Goal: Transaction & Acquisition: Purchase product/service

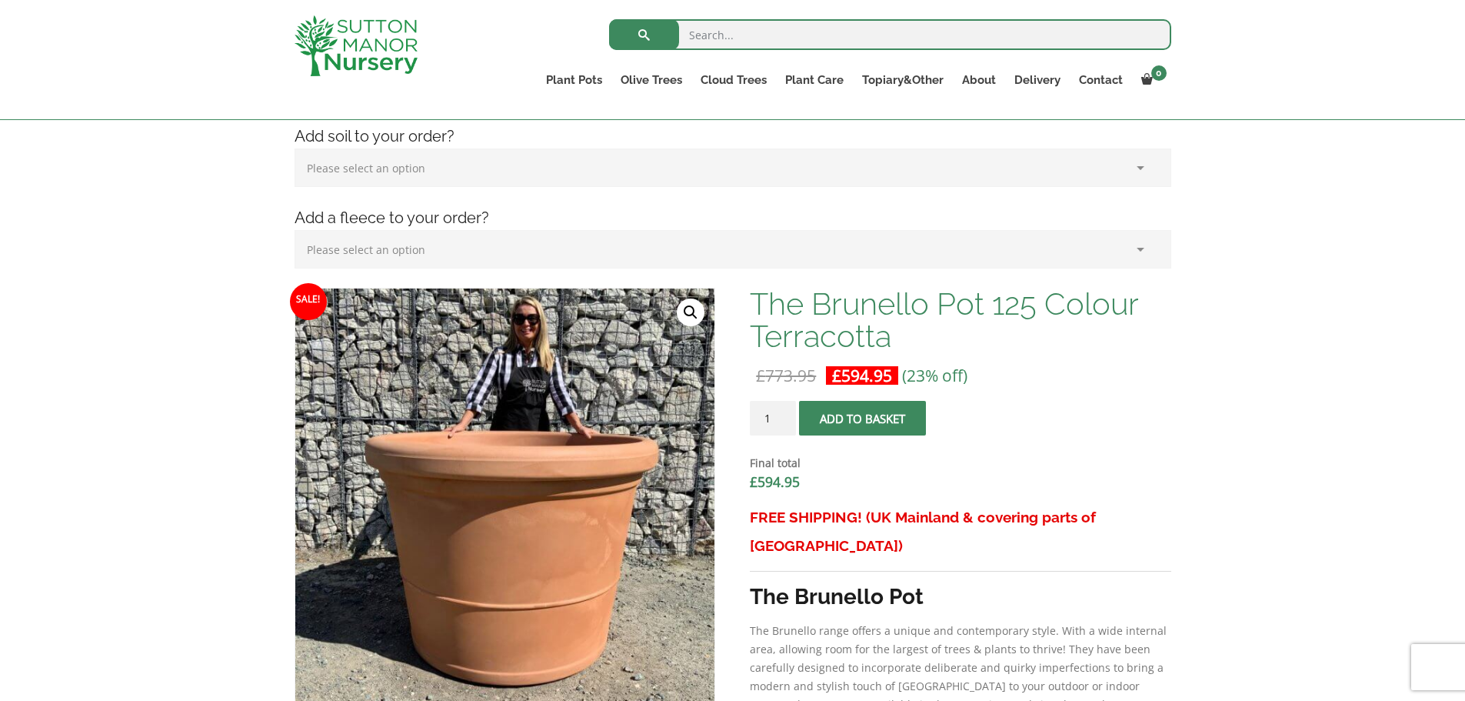
scroll to position [462, 0]
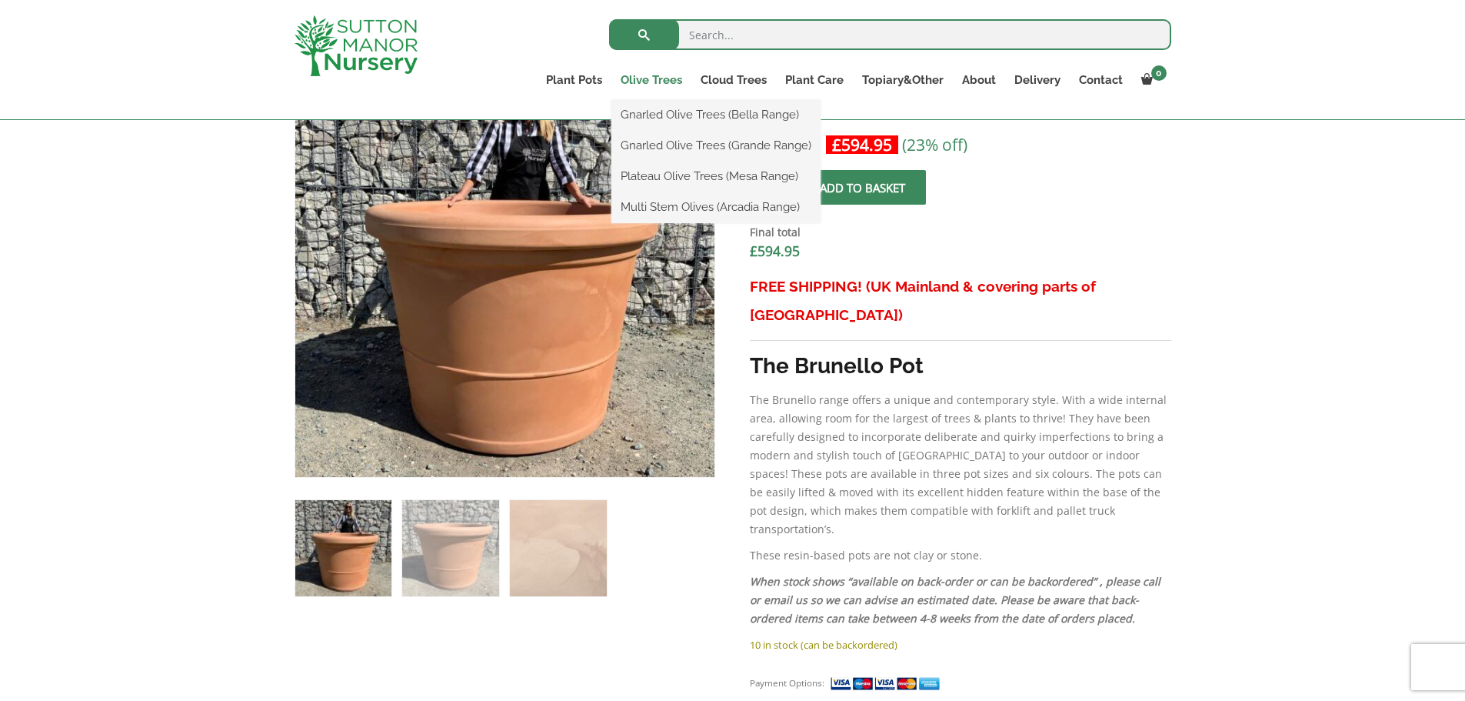
click at [655, 81] on link "Olive Trees" at bounding box center [651, 80] width 80 height 22
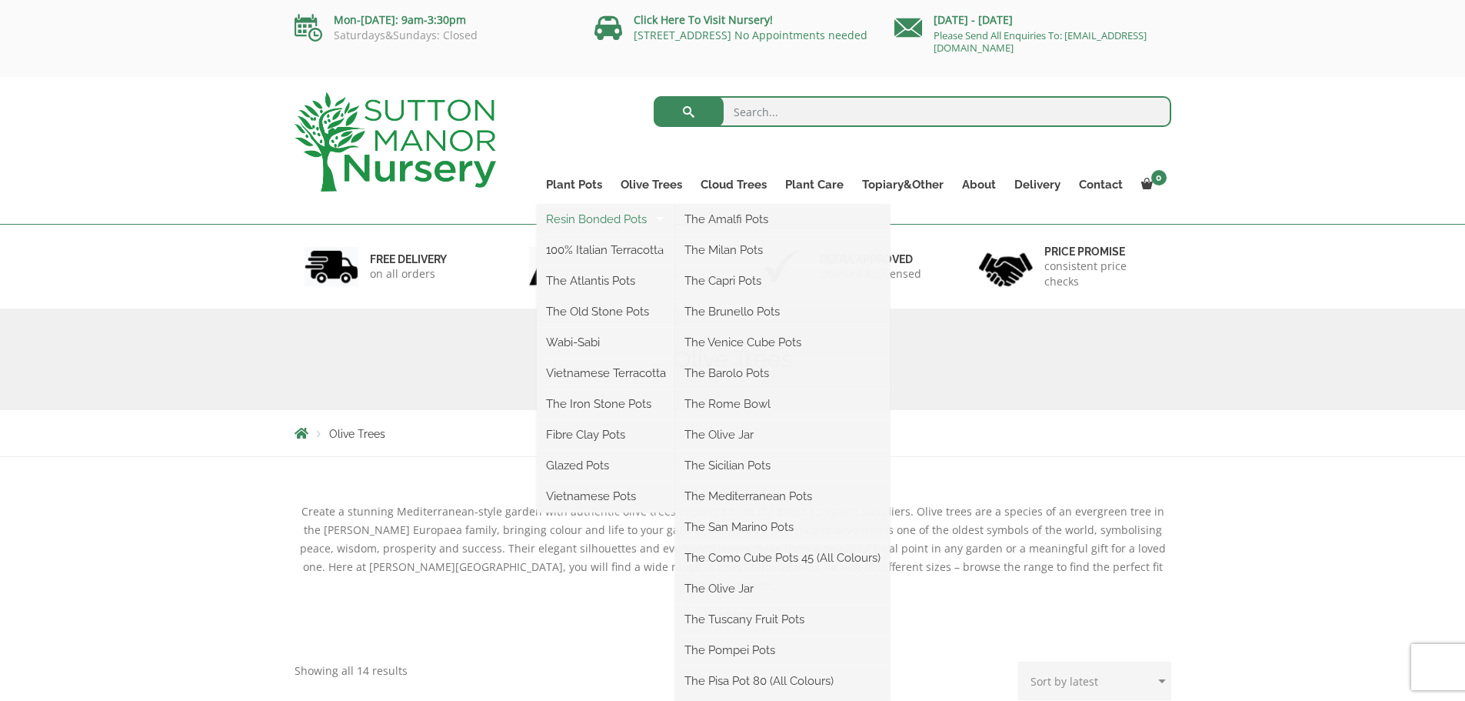
click at [598, 215] on link "Resin Bonded Pots" at bounding box center [606, 219] width 138 height 23
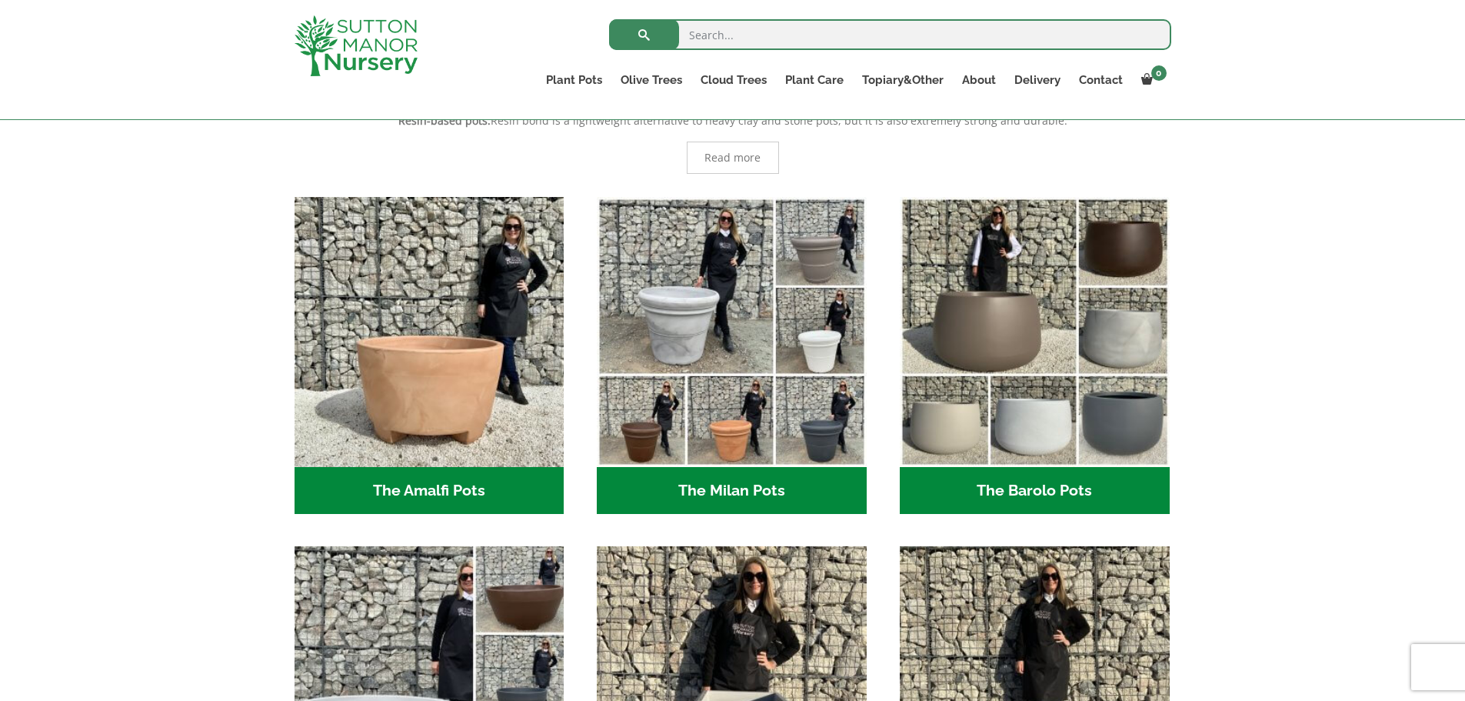
scroll to position [308, 0]
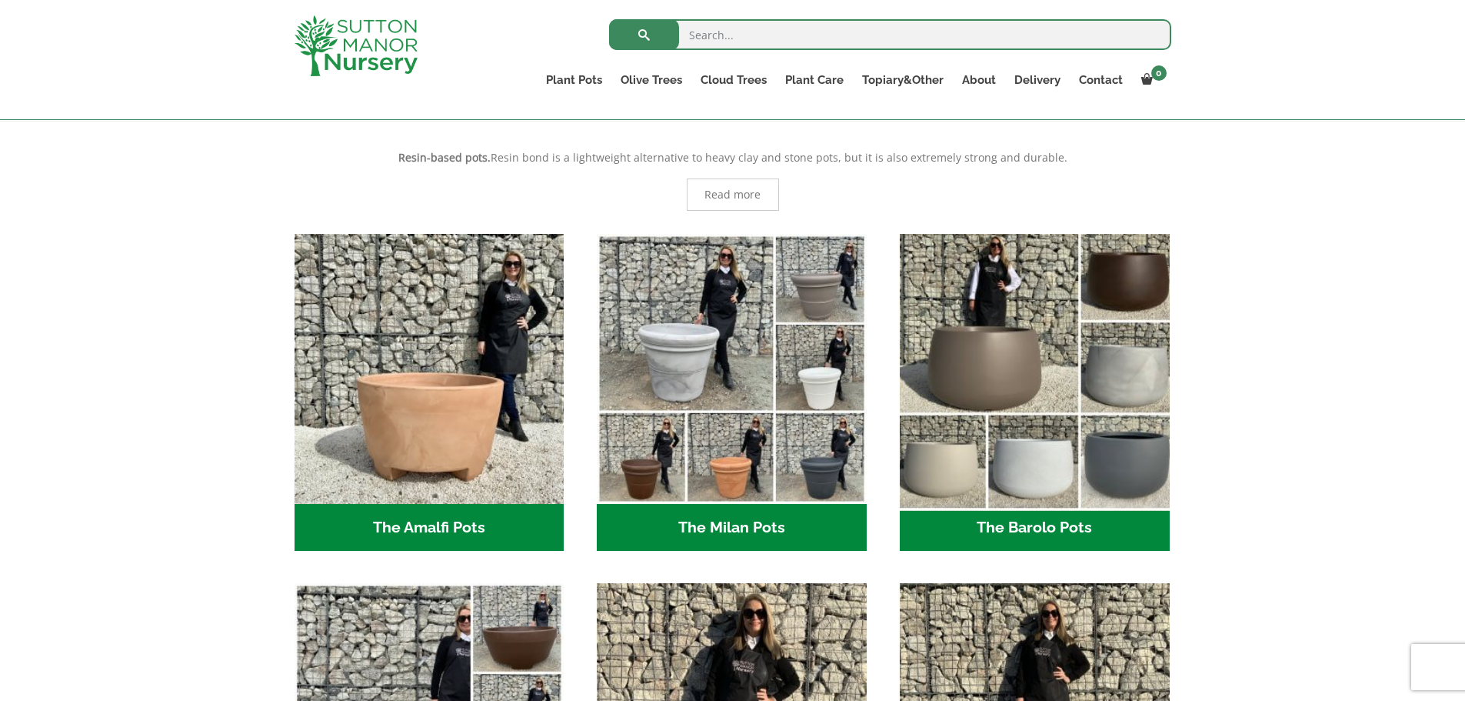
click at [974, 382] on img "Visit product category The Barolo Pots" at bounding box center [1034, 368] width 283 height 283
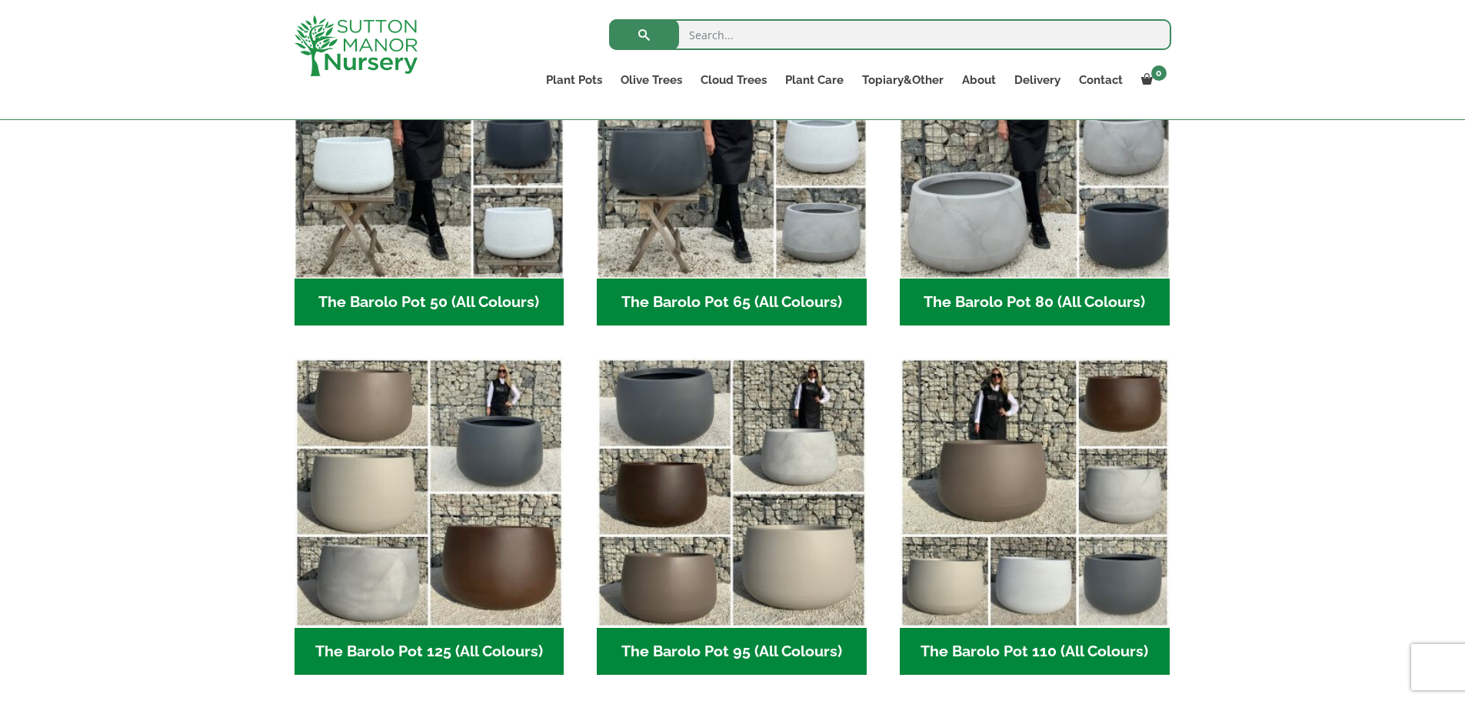
scroll to position [538, 0]
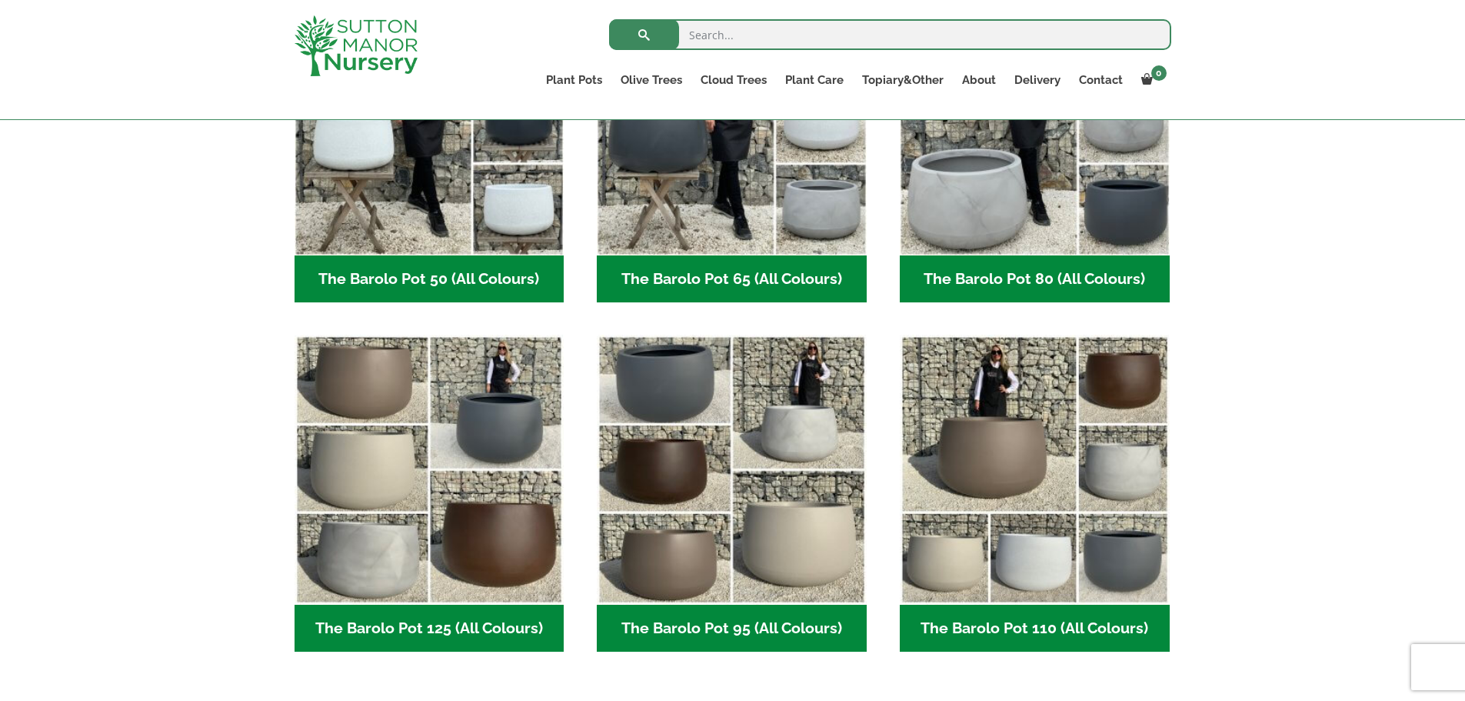
click at [728, 629] on h2 "The Barolo Pot 95 (All Colours) (6)" at bounding box center [732, 629] width 270 height 48
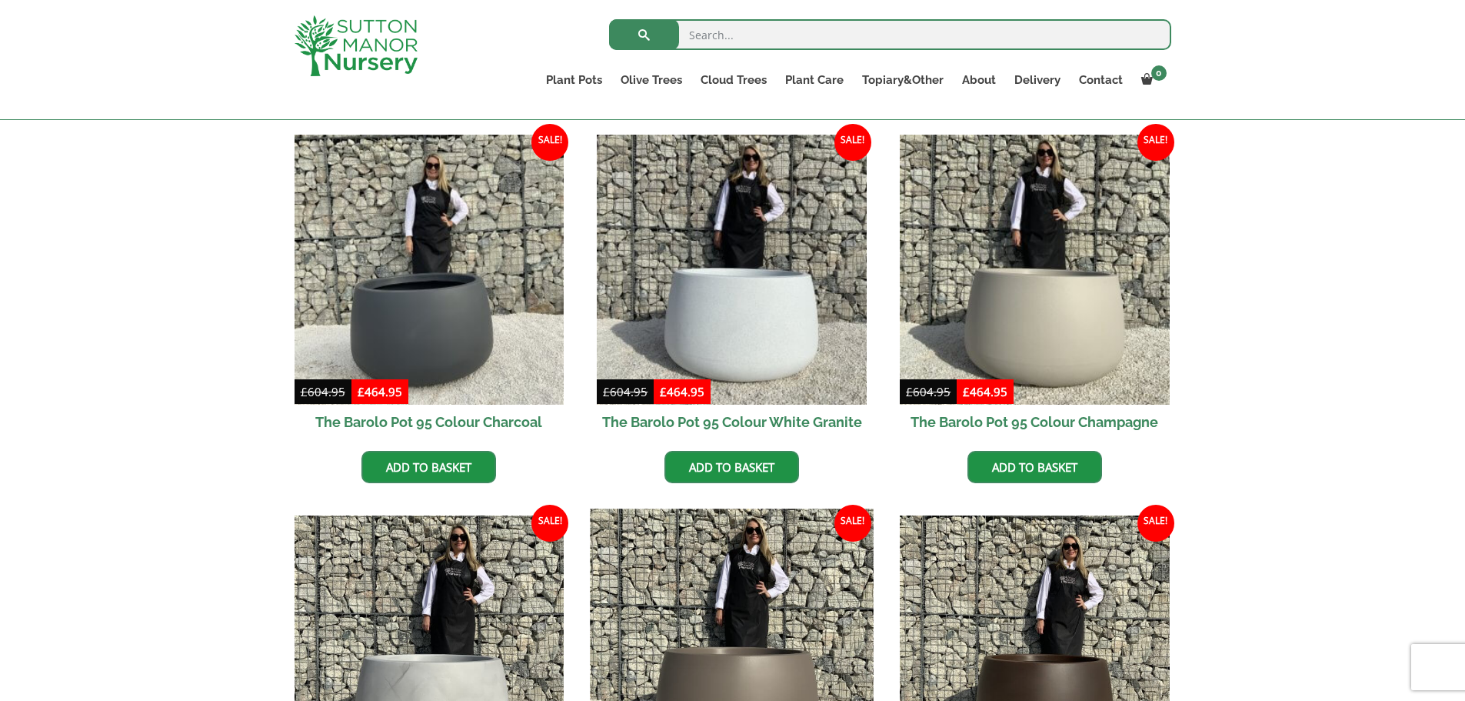
scroll to position [462, 0]
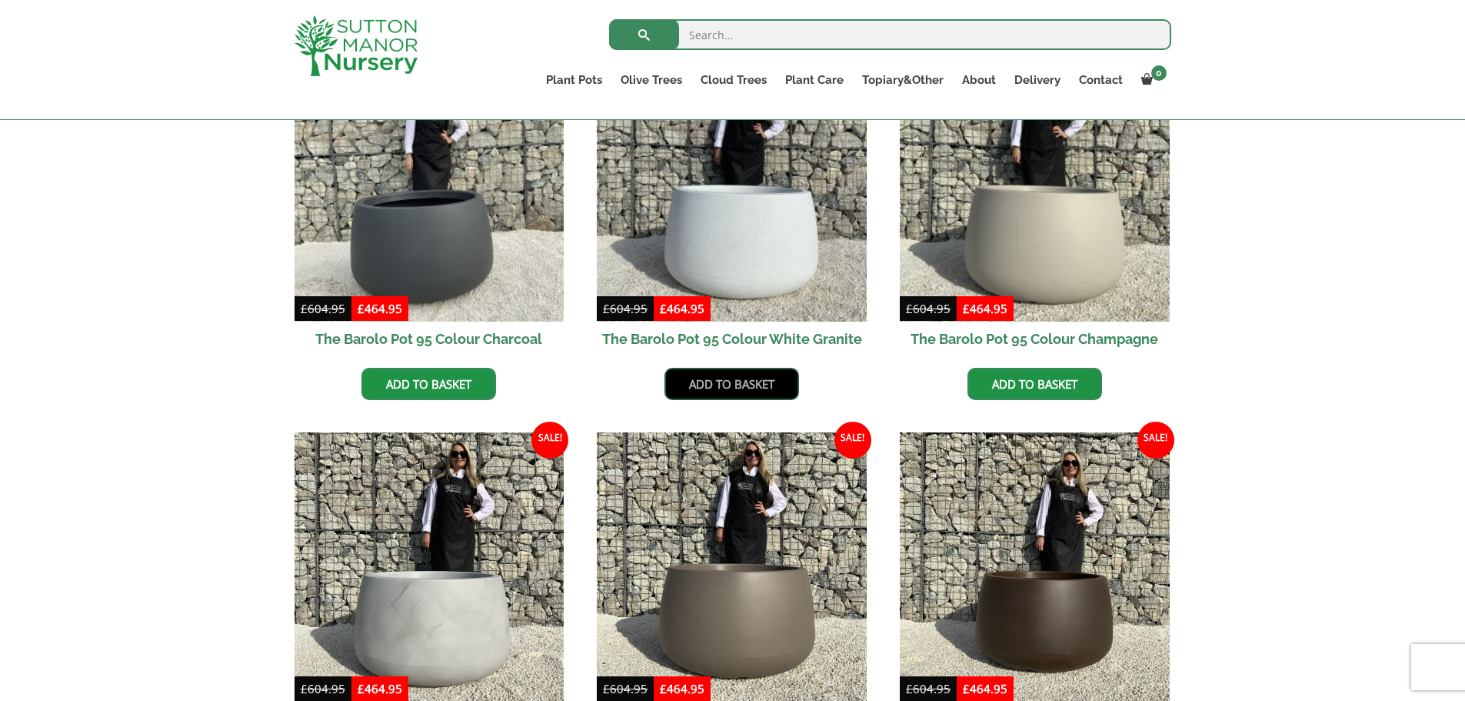
click at [740, 378] on link "Add to basket" at bounding box center [732, 384] width 135 height 32
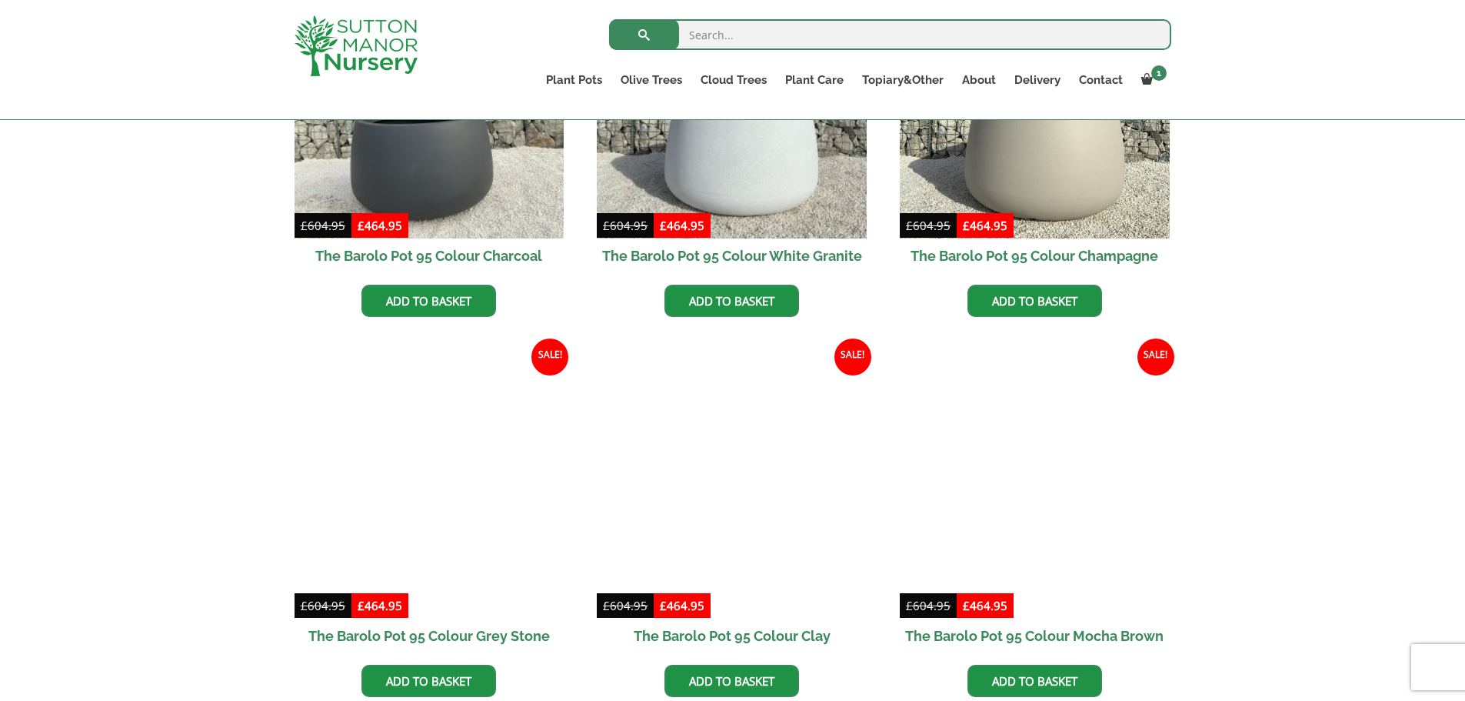
scroll to position [692, 0]
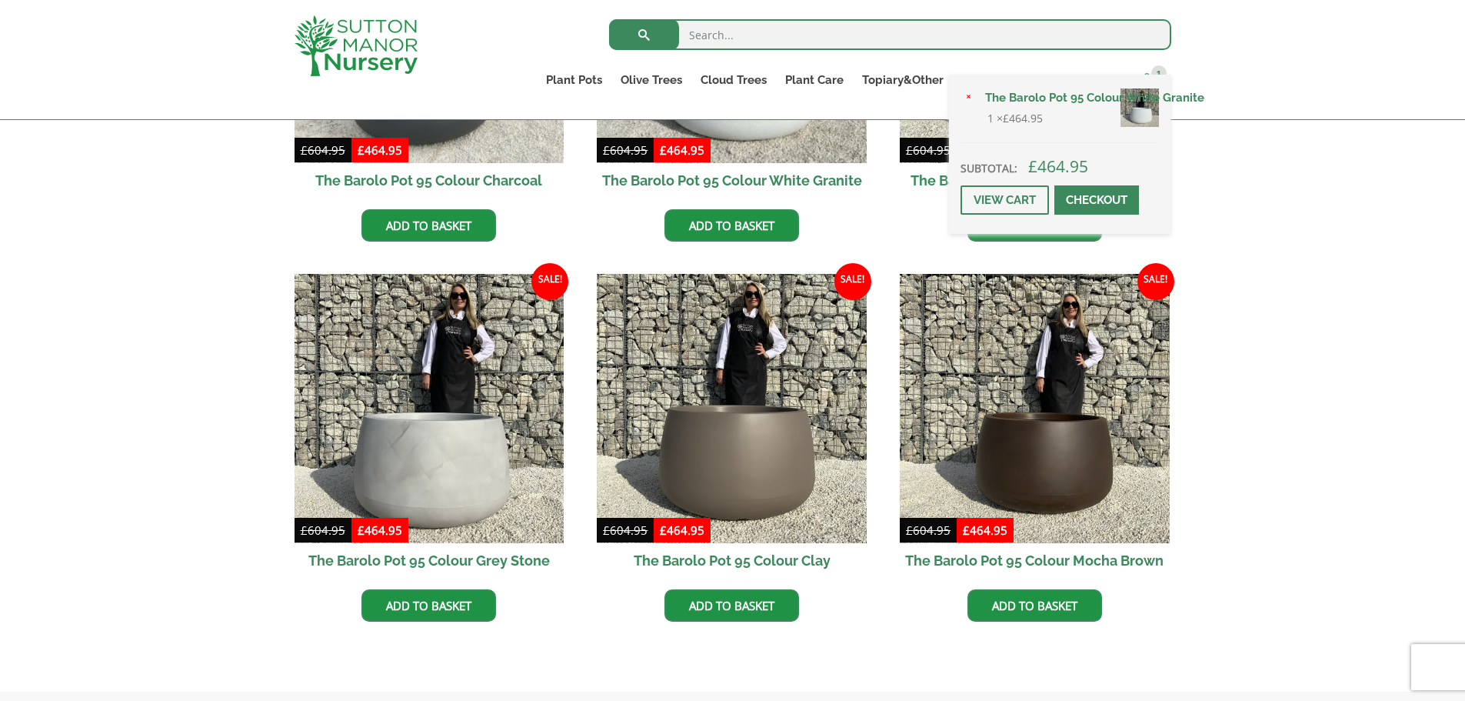
click at [1149, 74] on span at bounding box center [1147, 79] width 12 height 12
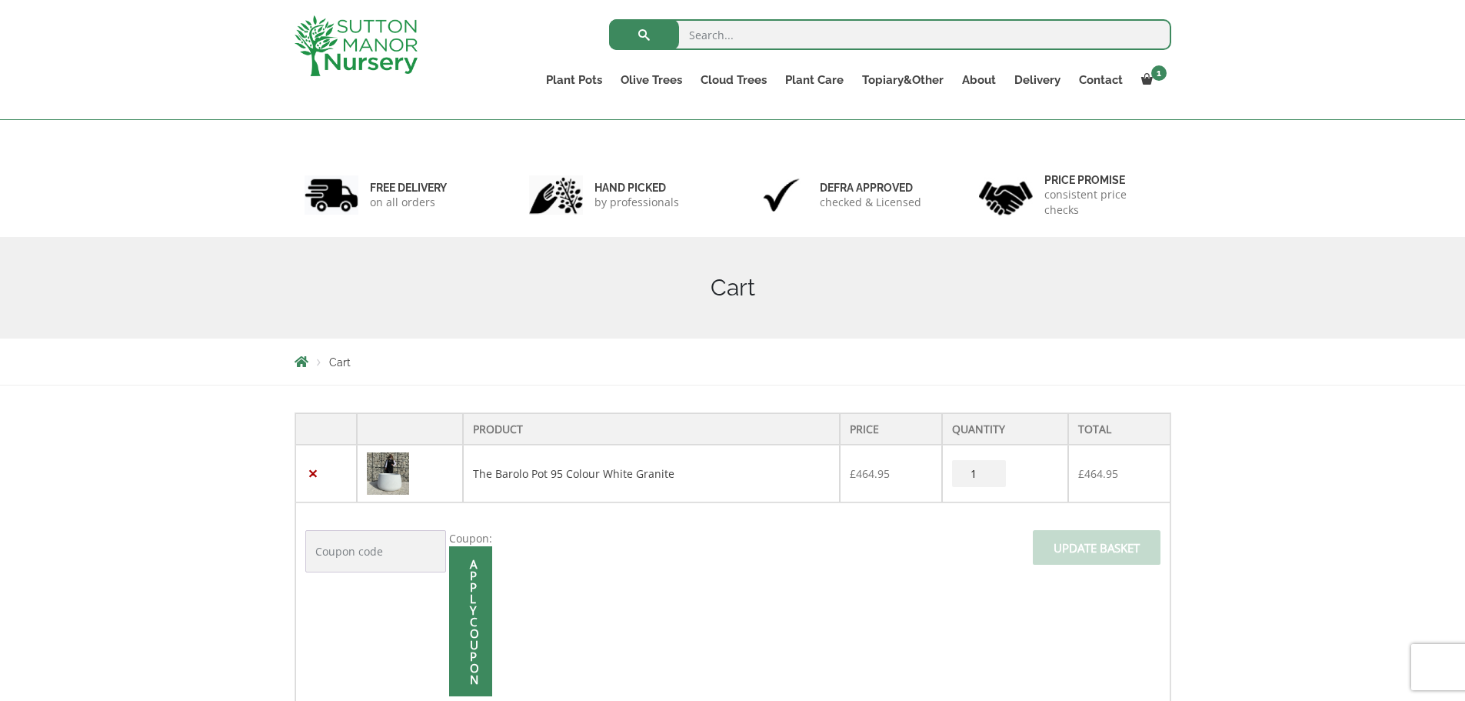
scroll to position [154, 0]
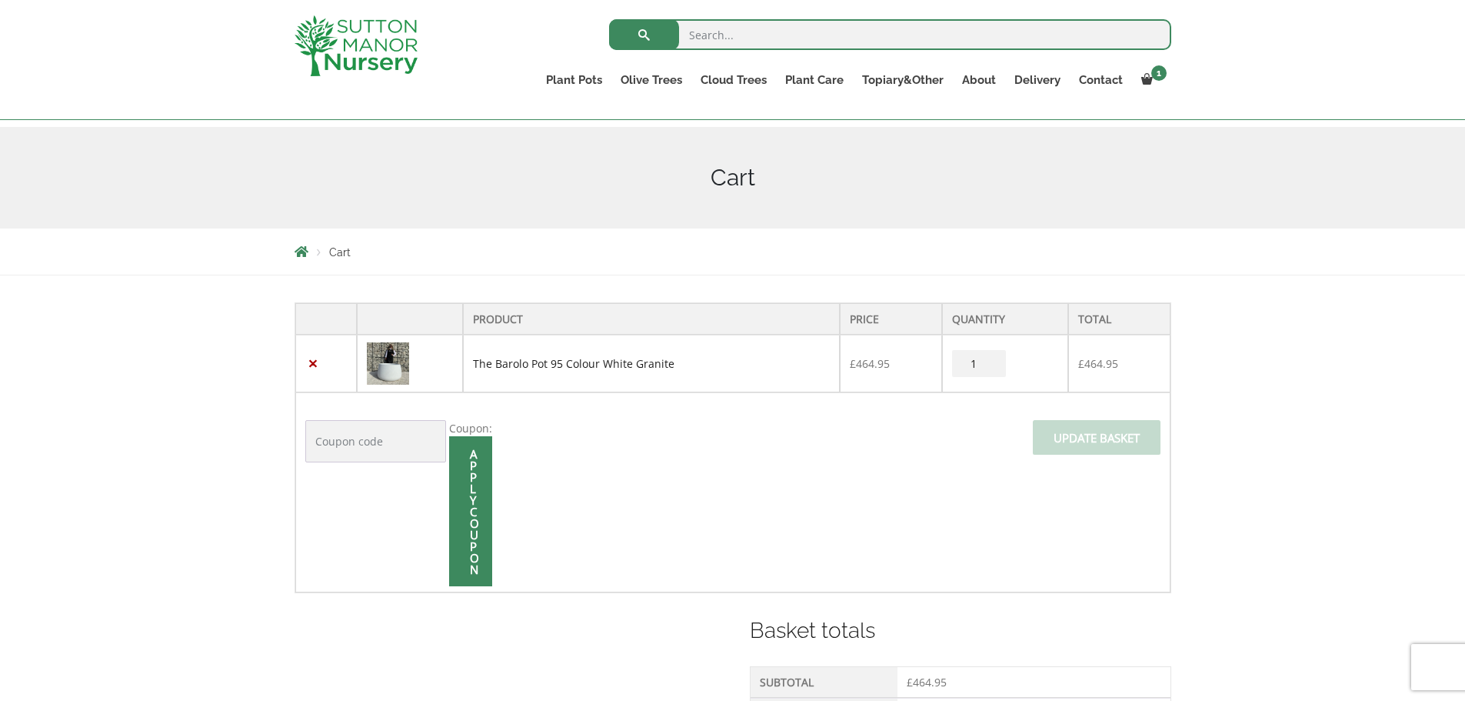
click at [581, 360] on link "The Barolo Pot 95 Colour White Granite" at bounding box center [574, 363] width 202 height 15
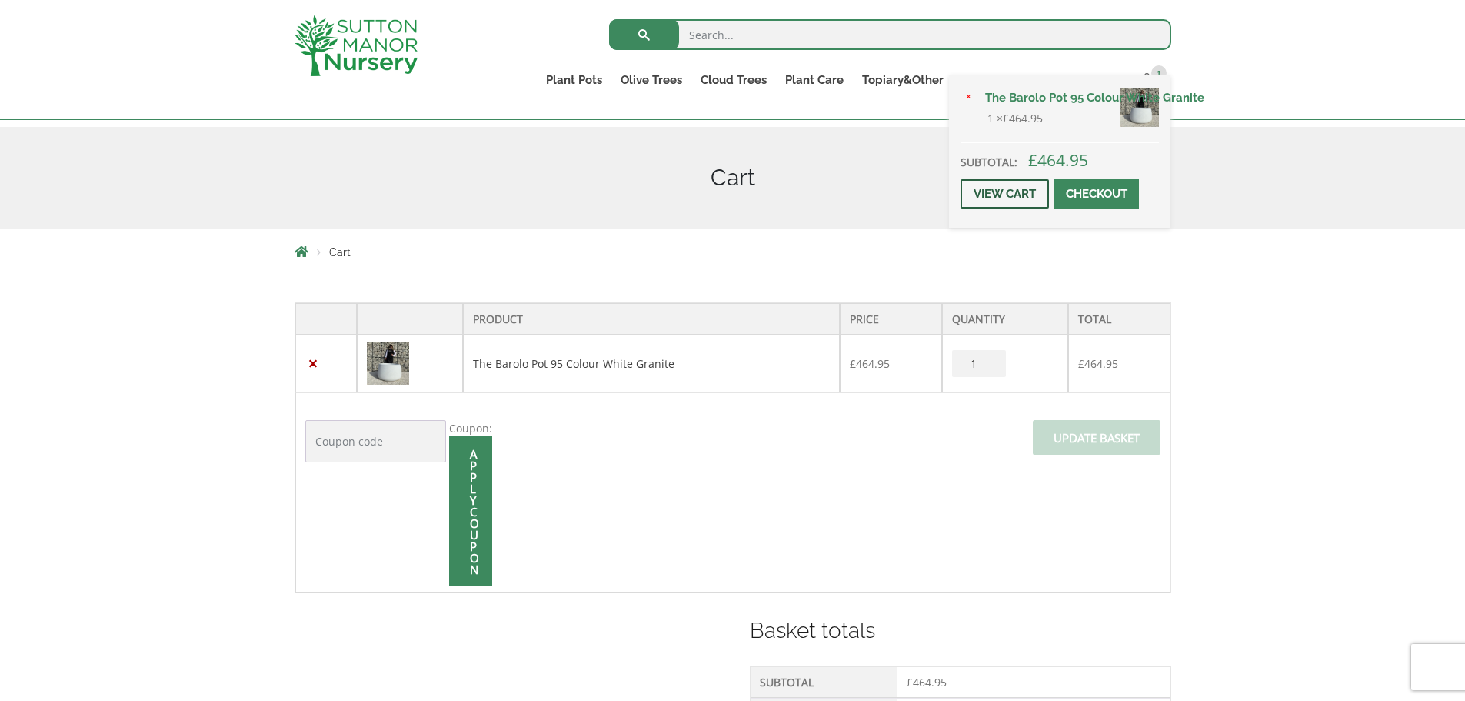
click at [1002, 195] on link "View cart" at bounding box center [1005, 193] width 88 height 29
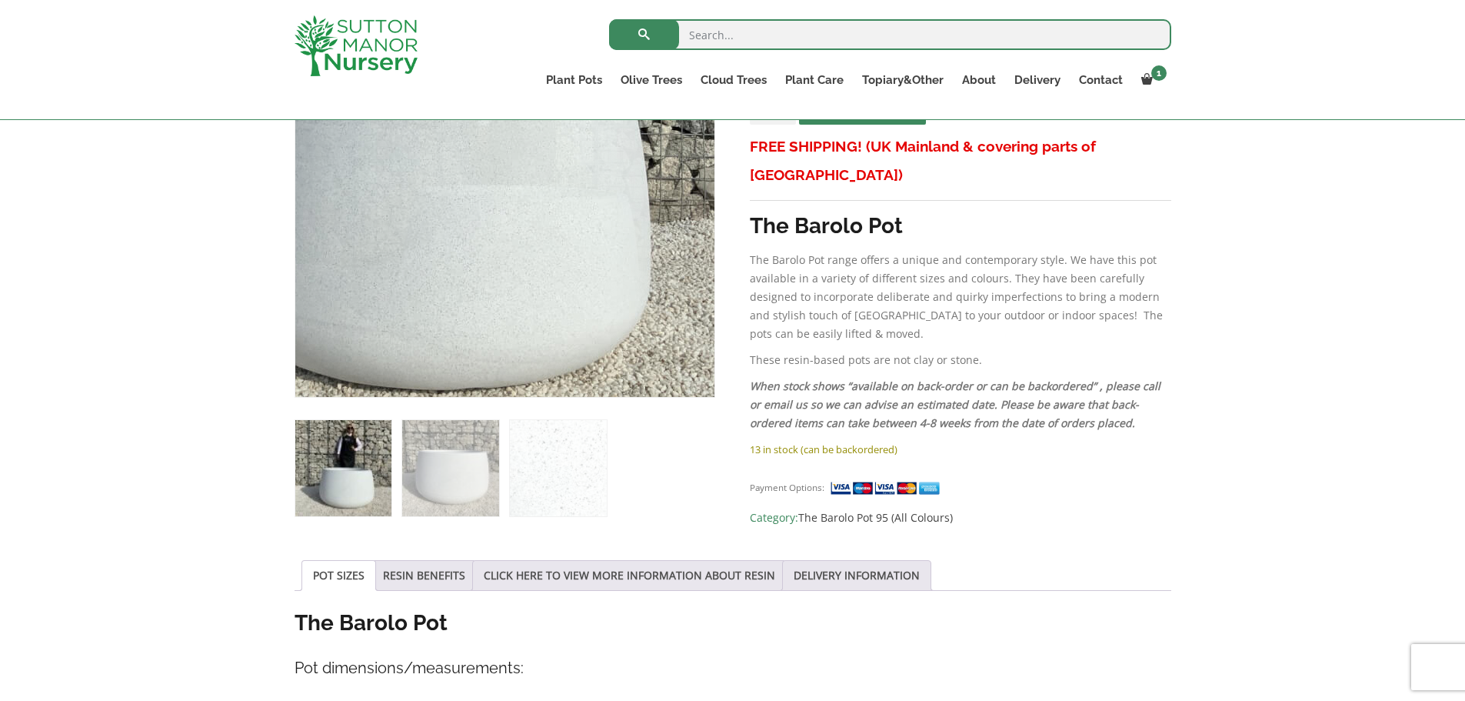
scroll to position [385, 0]
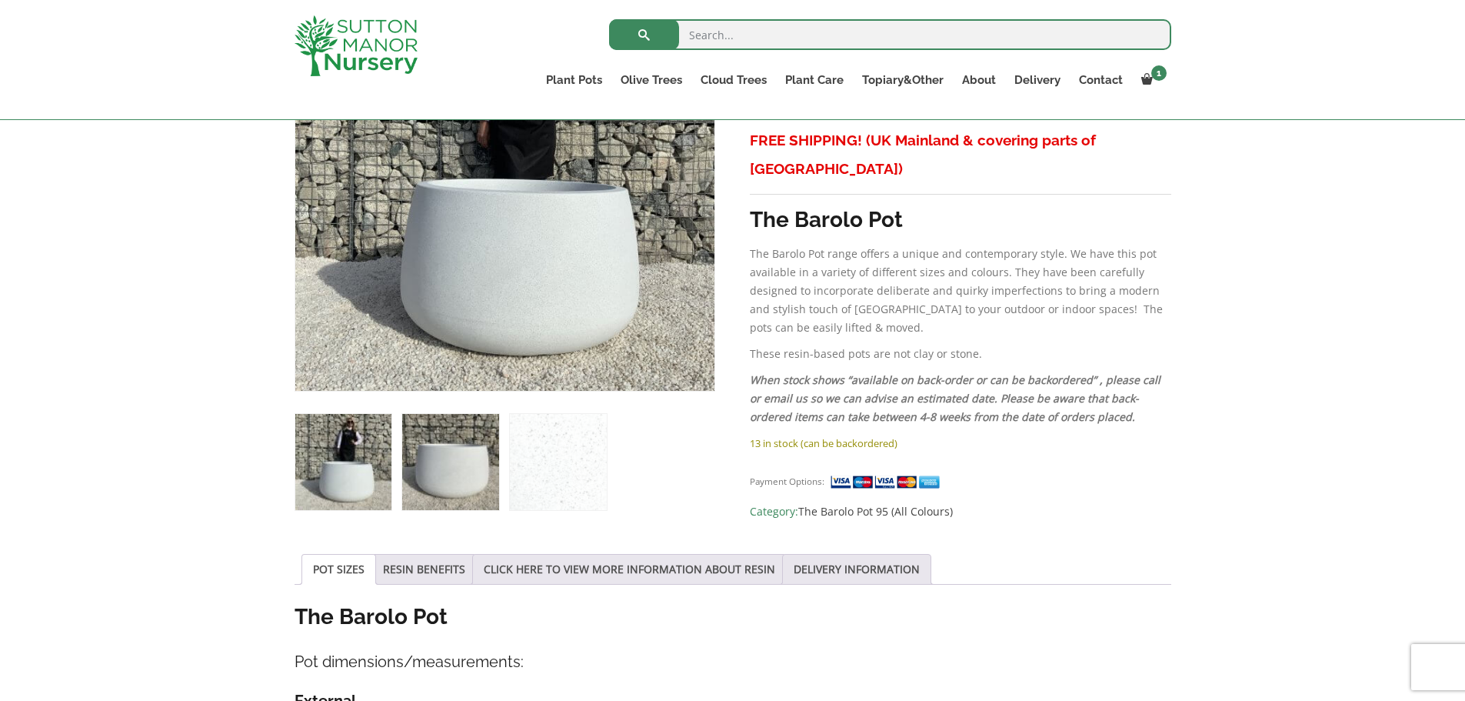
click at [455, 452] on img at bounding box center [450, 462] width 96 height 96
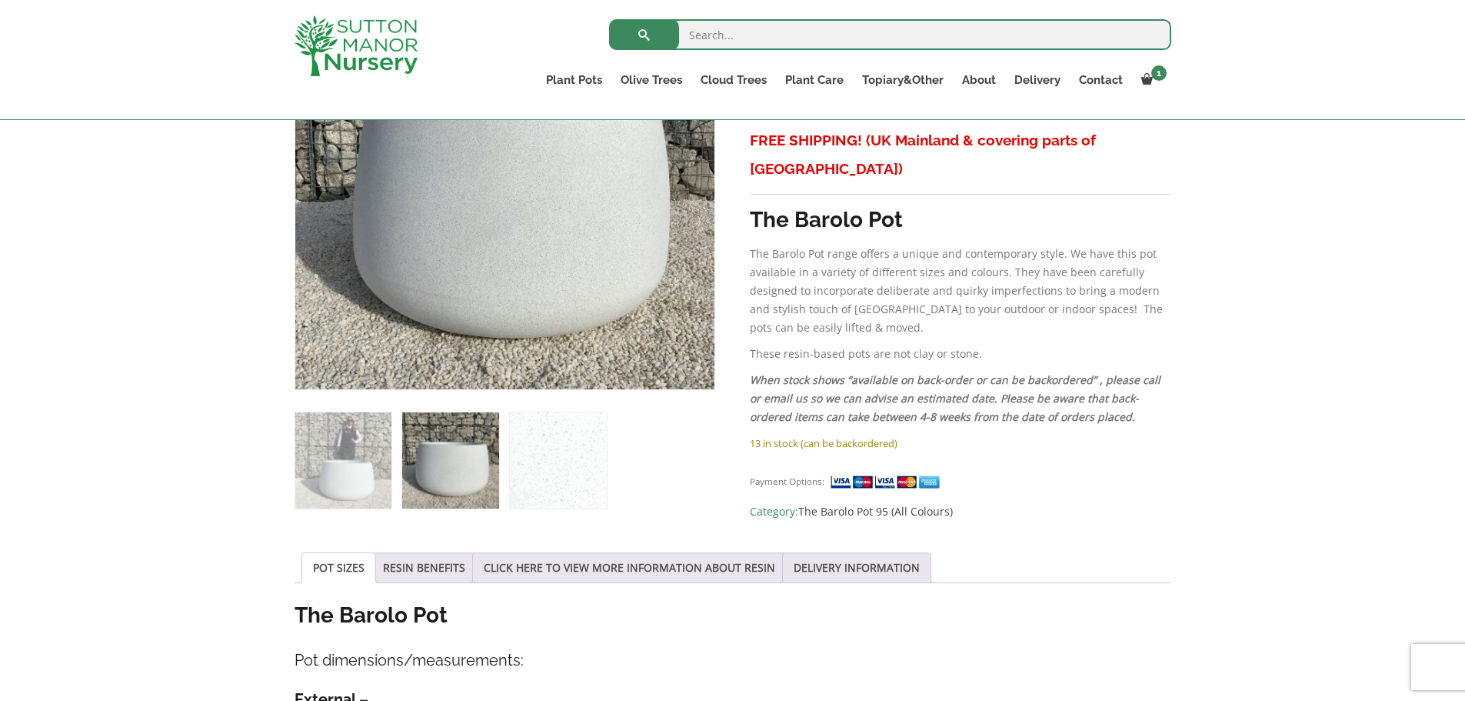
scroll to position [231, 0]
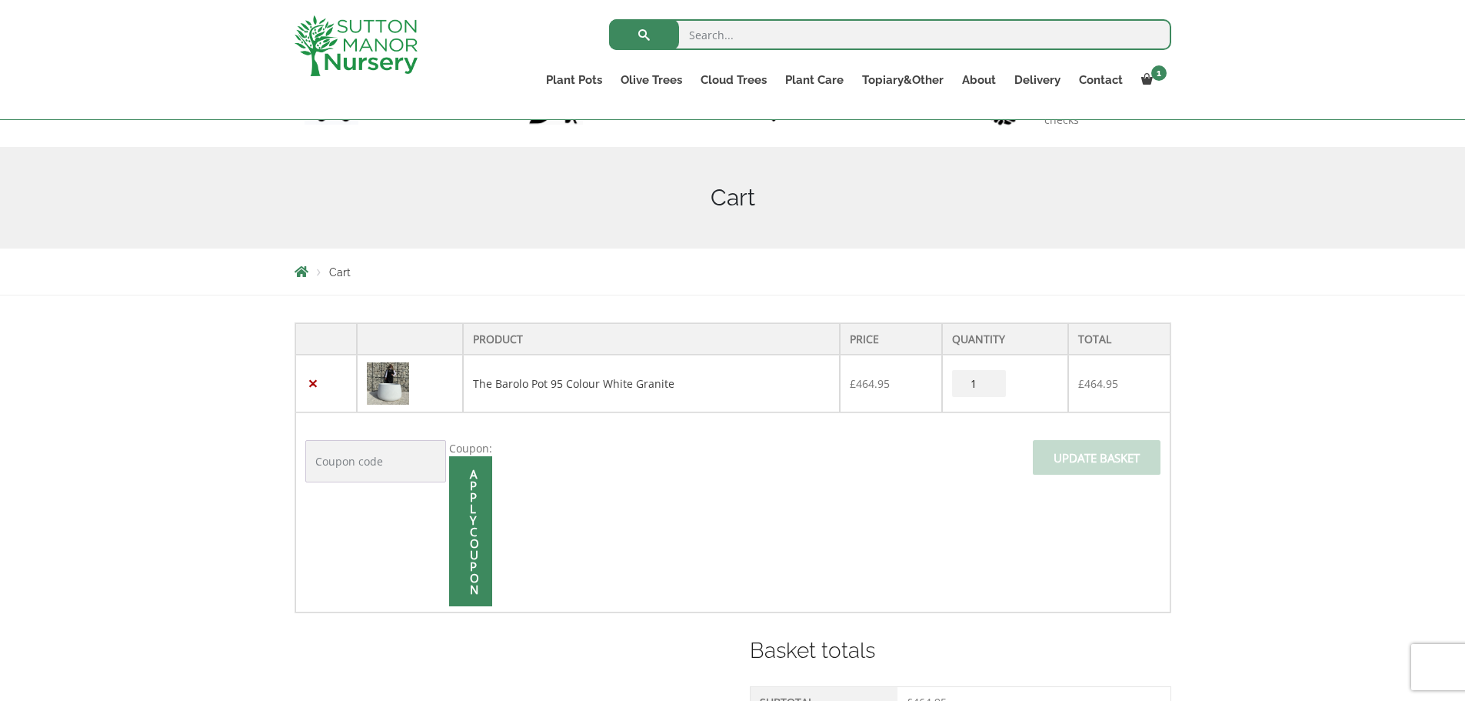
scroll to position [308, 0]
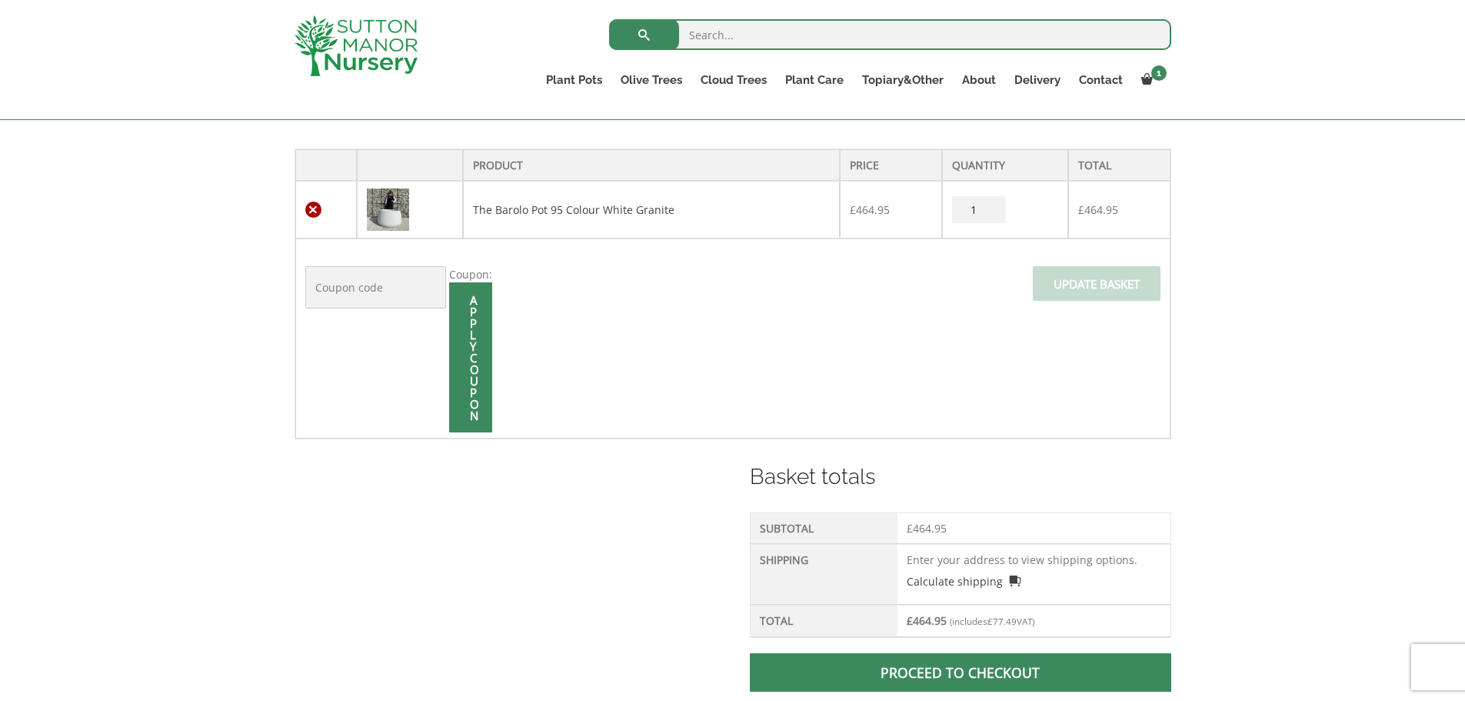
click at [315, 204] on link "×" at bounding box center [313, 210] width 16 height 16
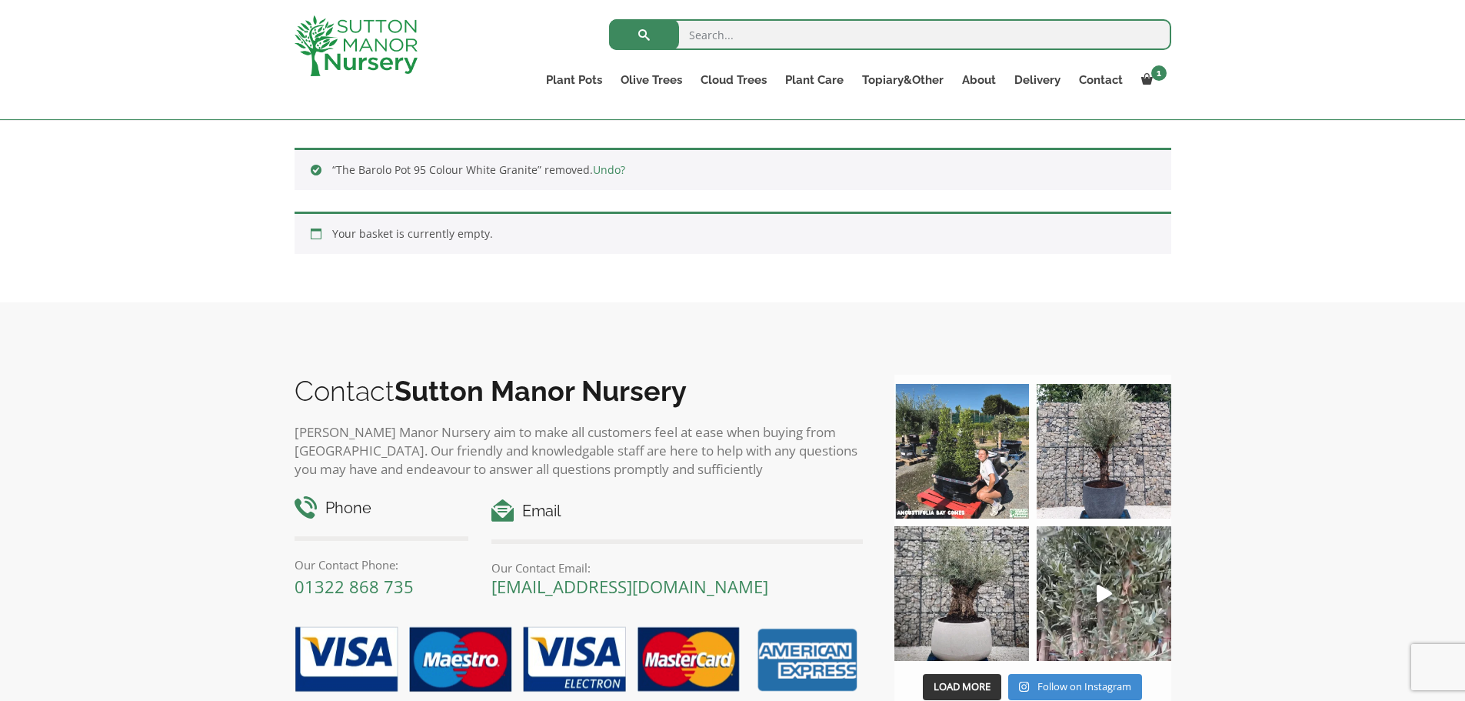
scroll to position [379, 0]
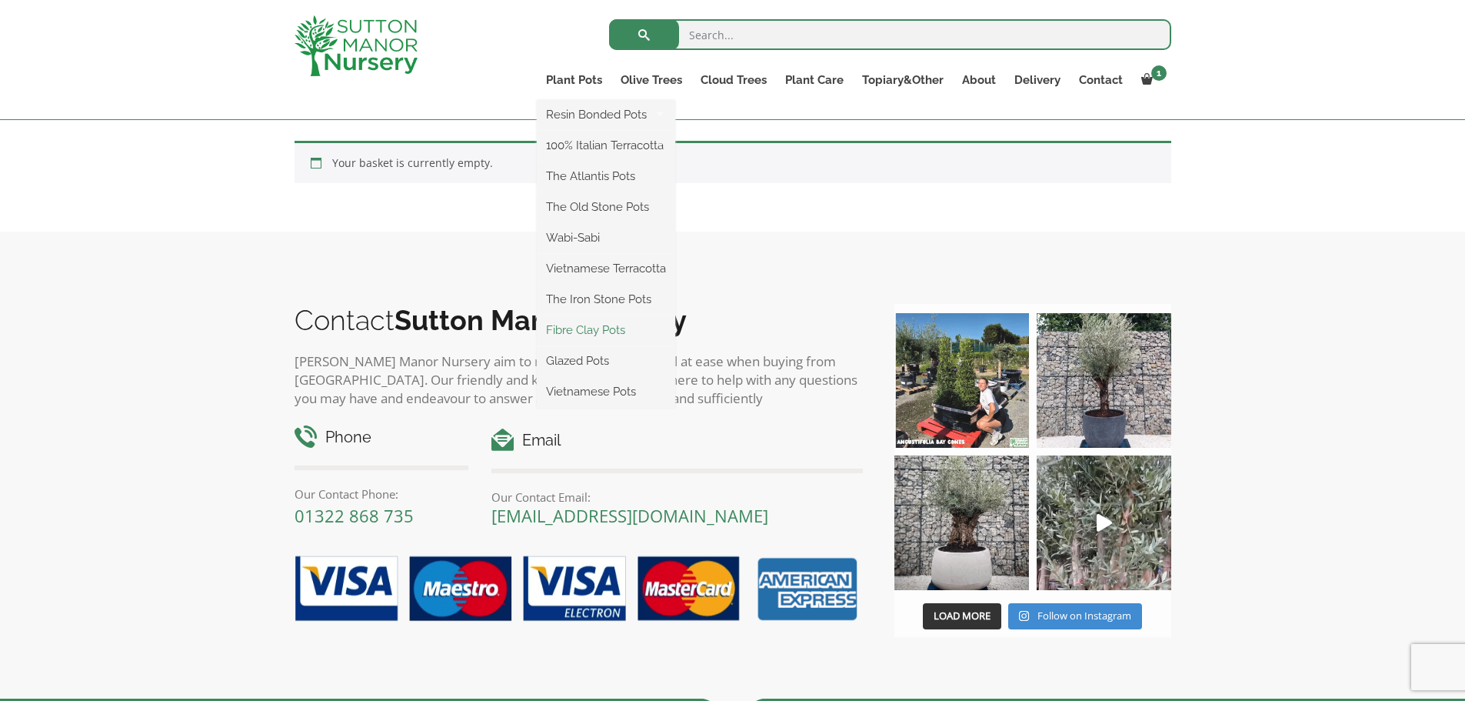
click at [582, 330] on link "Fibre Clay Pots" at bounding box center [606, 329] width 138 height 23
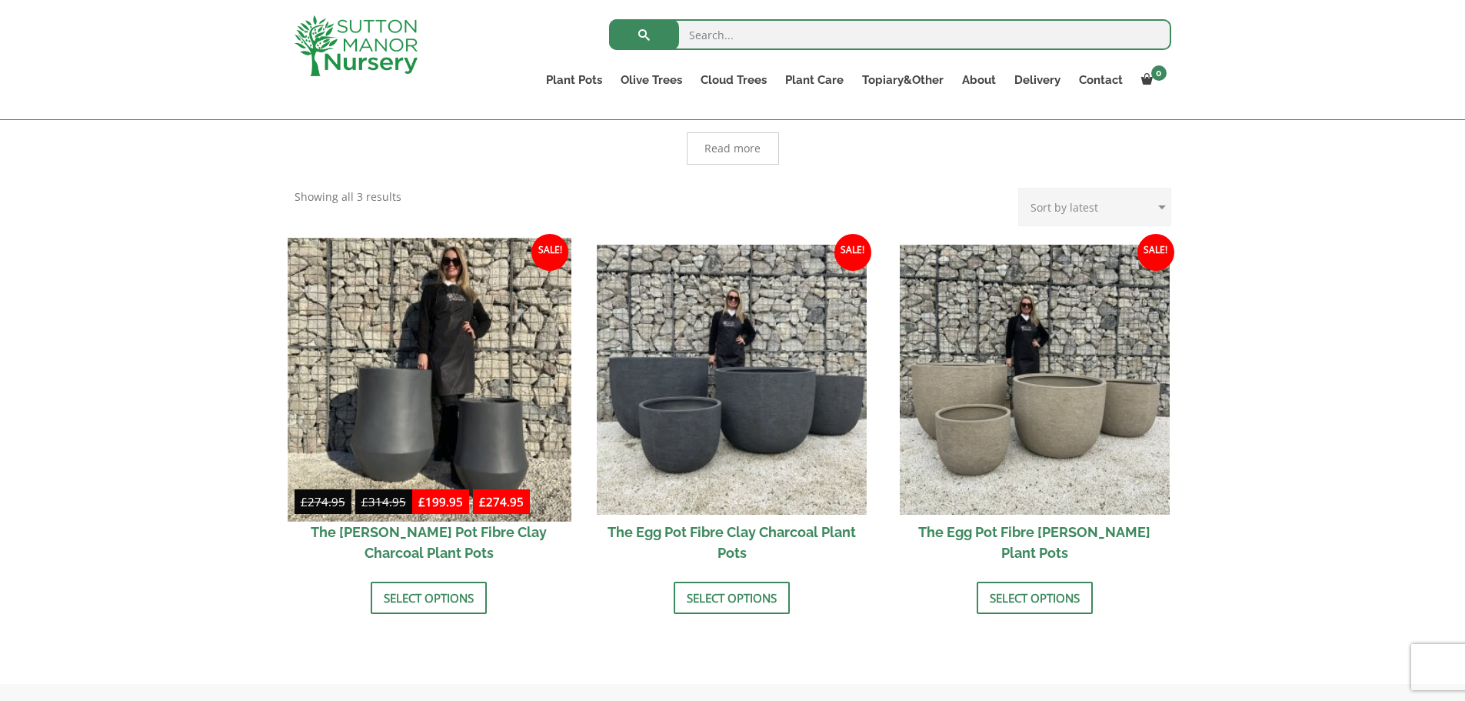
scroll to position [462, 0]
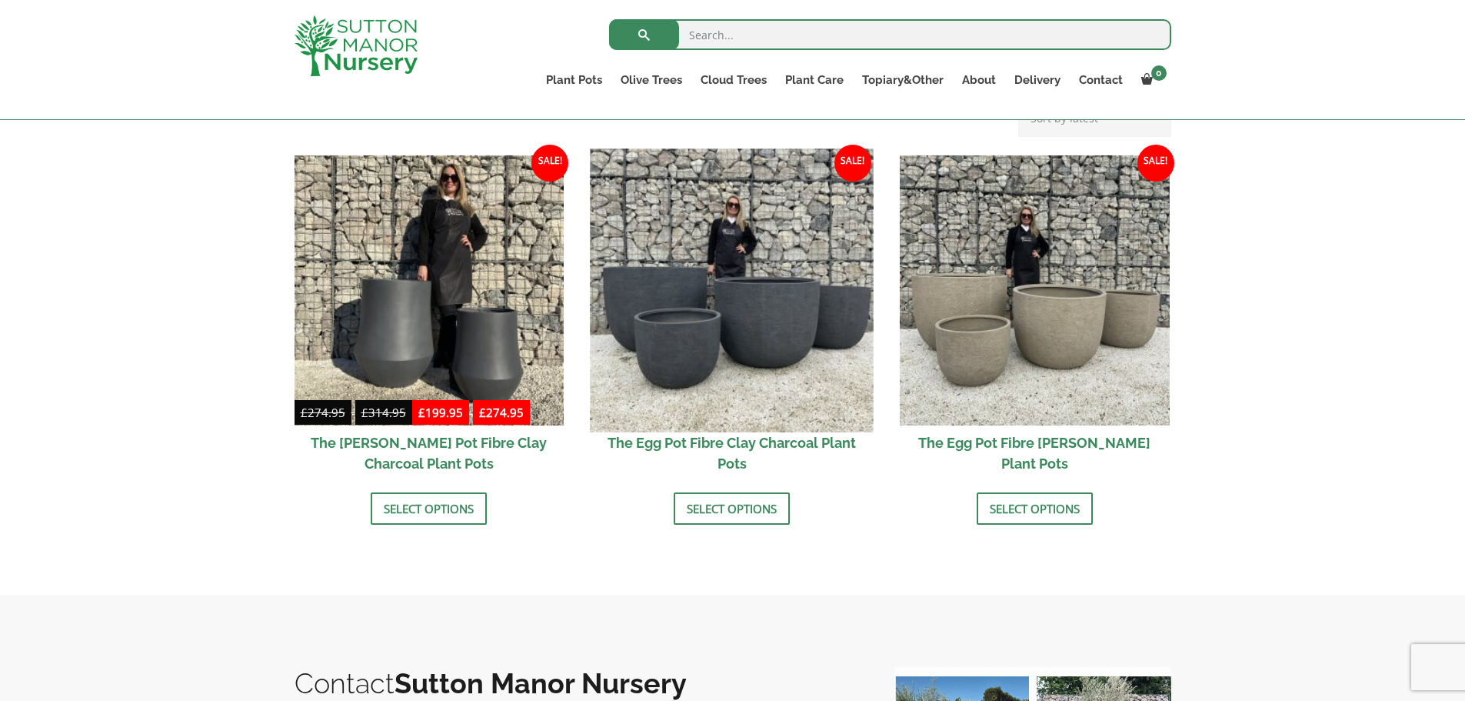
click at [741, 310] on img at bounding box center [732, 289] width 283 height 283
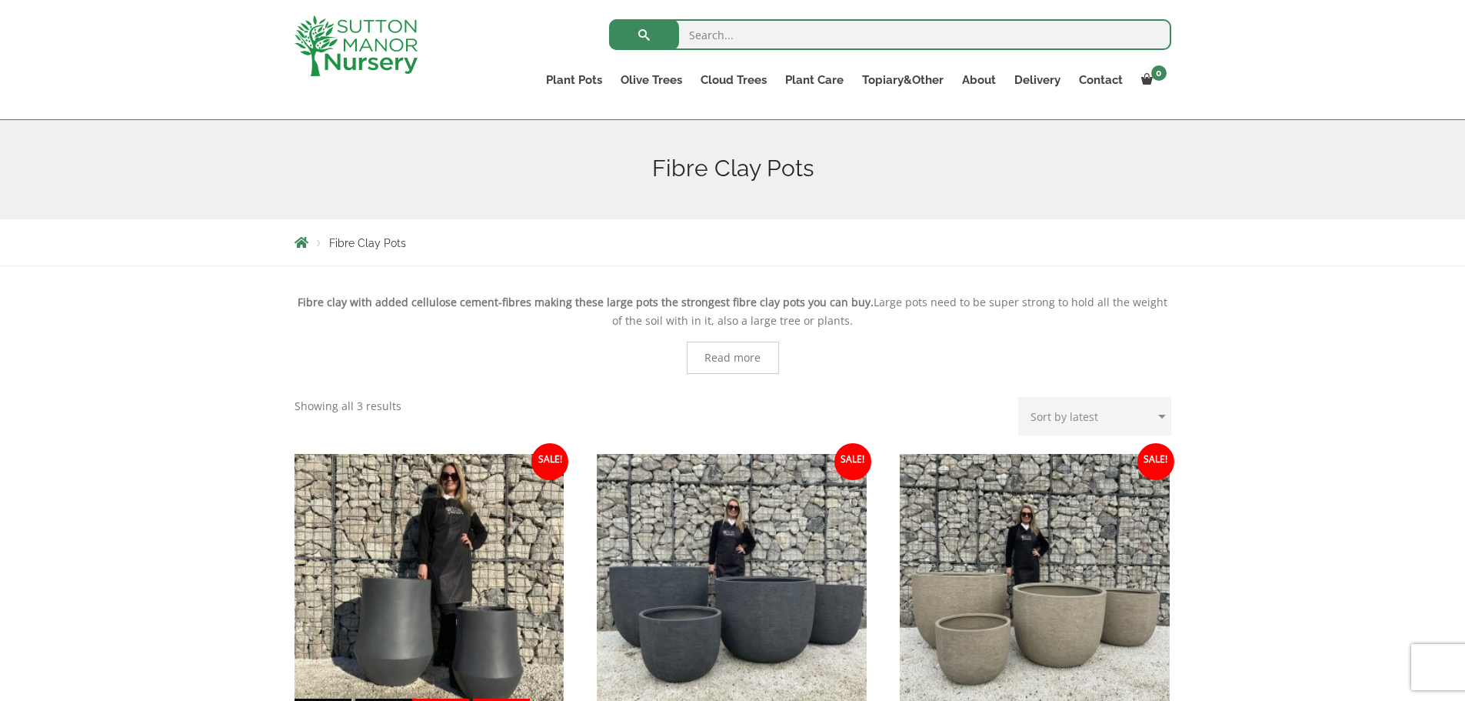
scroll to position [154, 0]
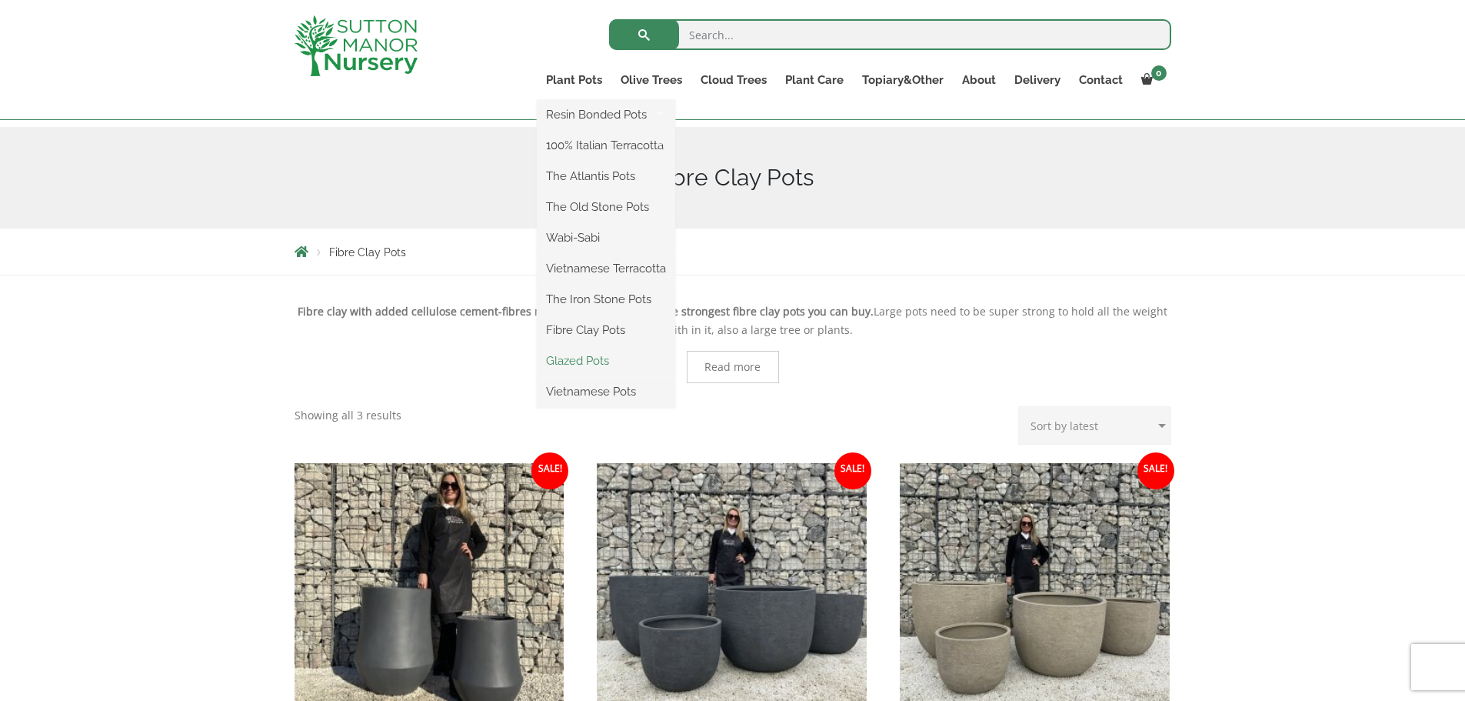
click at [579, 360] on link "Glazed Pots" at bounding box center [606, 360] width 138 height 23
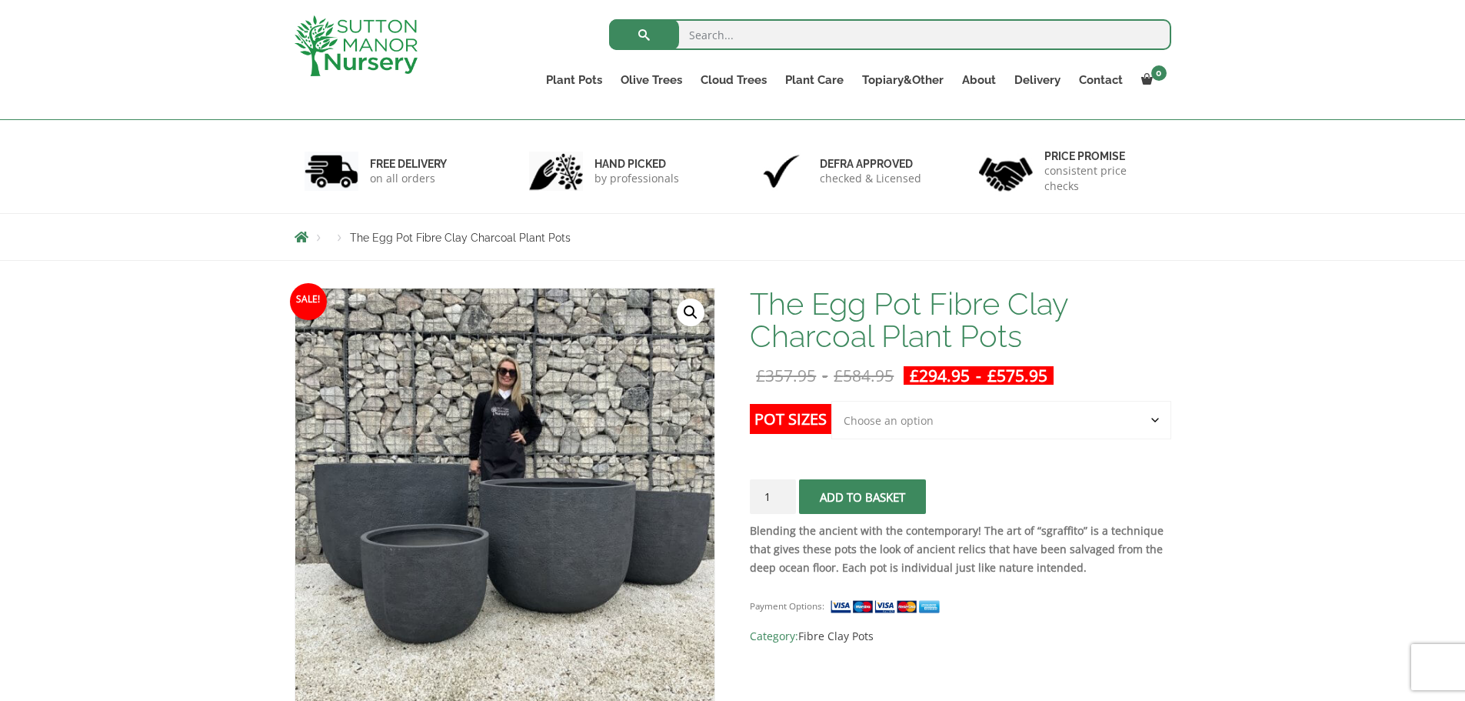
scroll to position [154, 0]
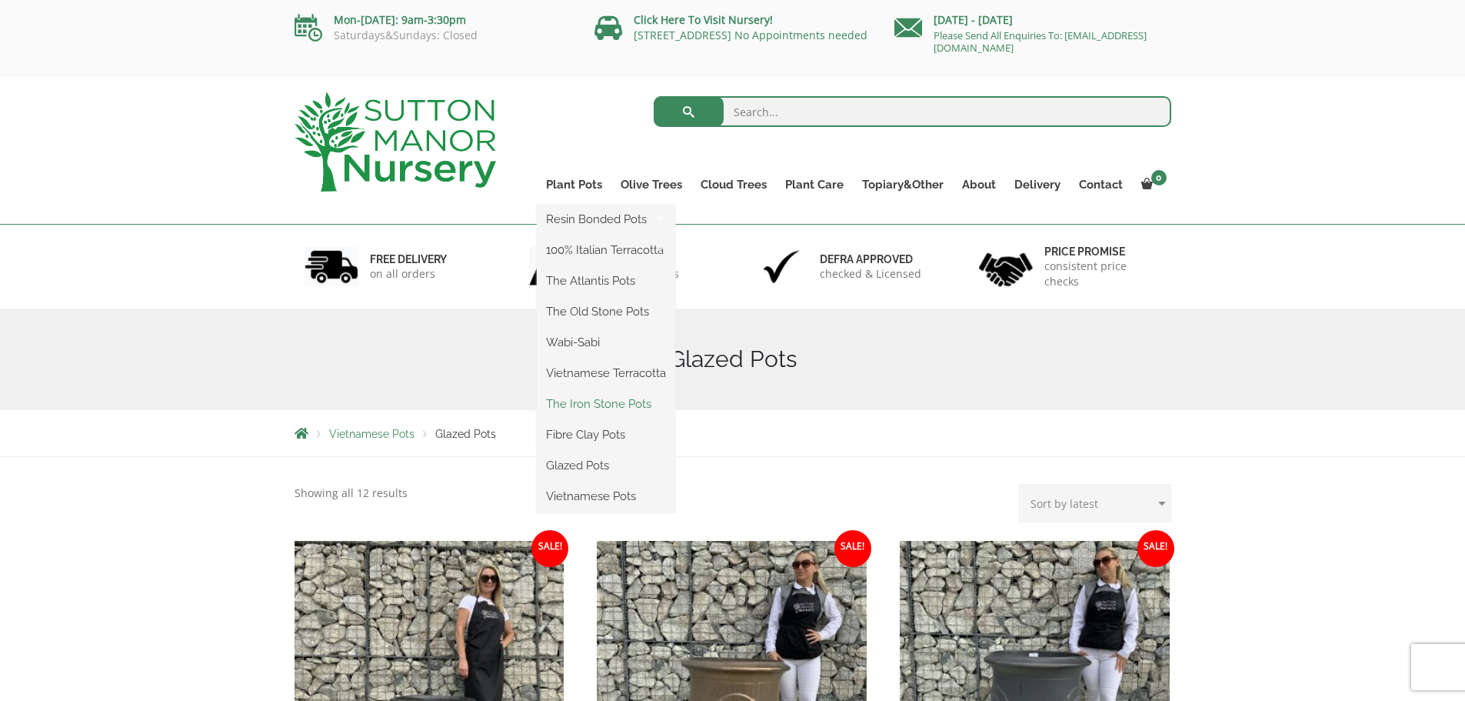
click at [594, 403] on link "The Iron Stone Pots" at bounding box center [606, 403] width 138 height 23
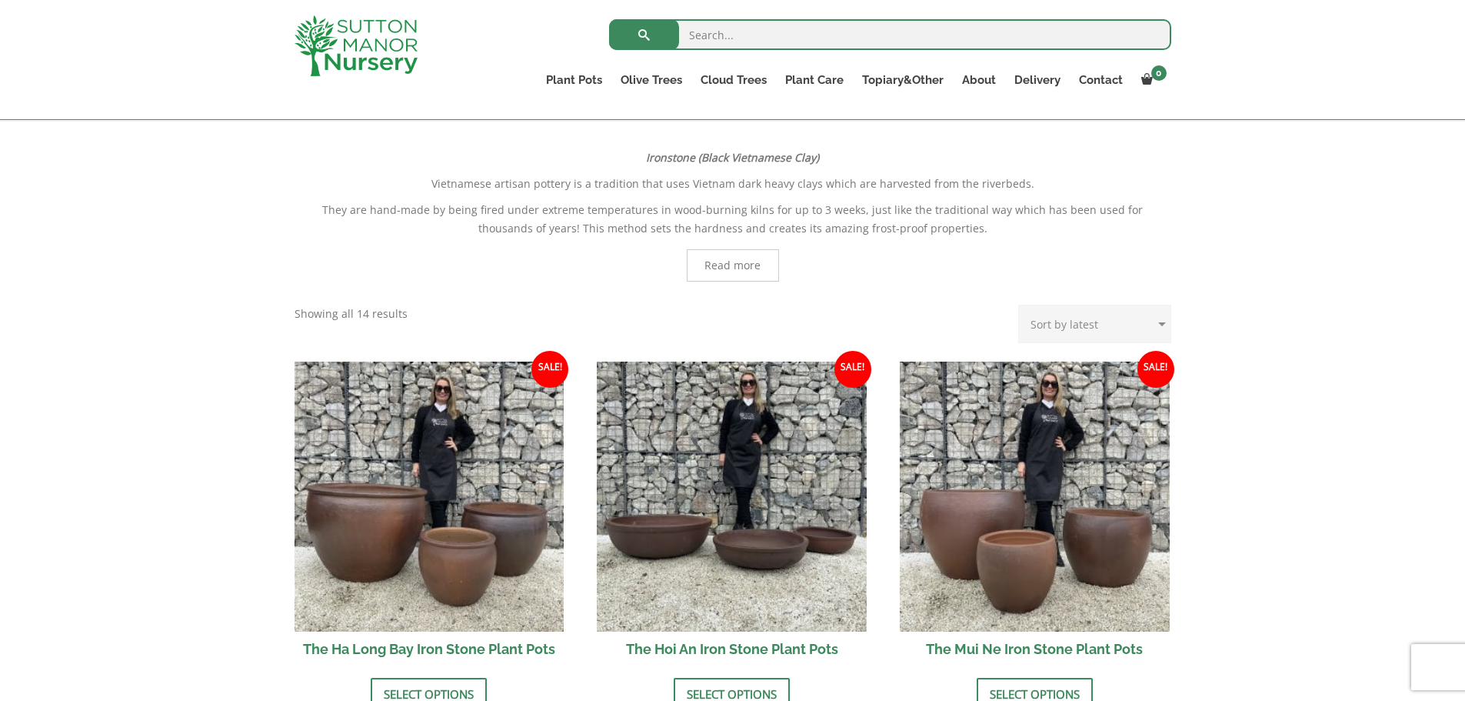
scroll to position [154, 0]
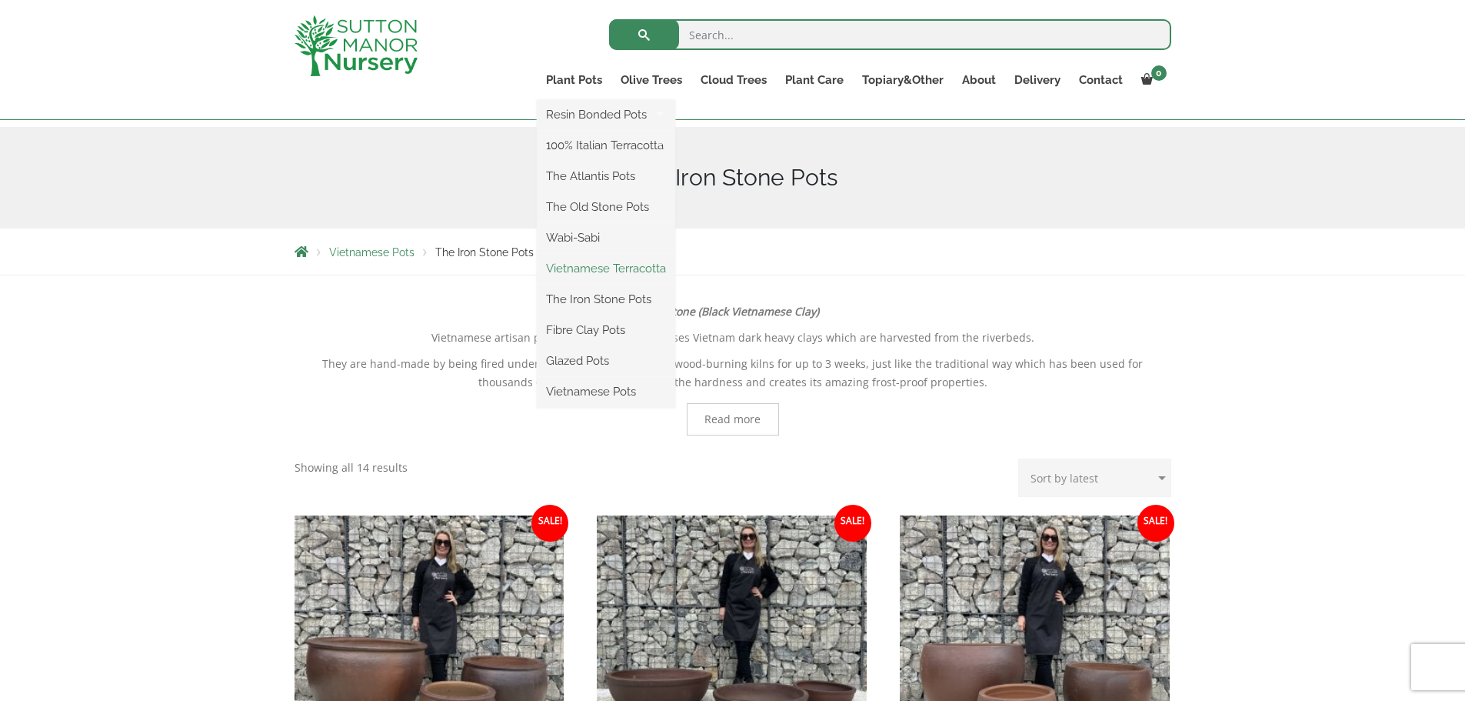
click at [595, 270] on link "Vietnamese Terracotta" at bounding box center [606, 268] width 138 height 23
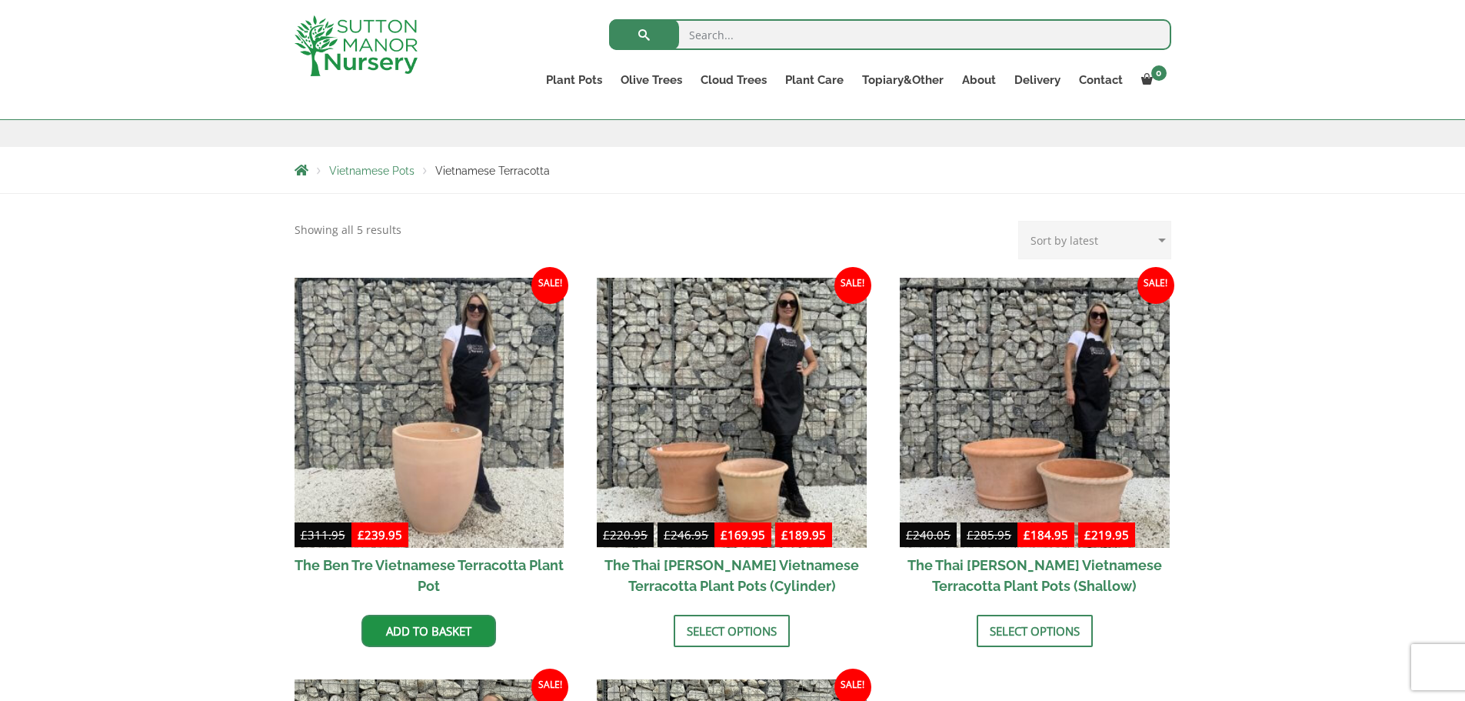
scroll to position [231, 0]
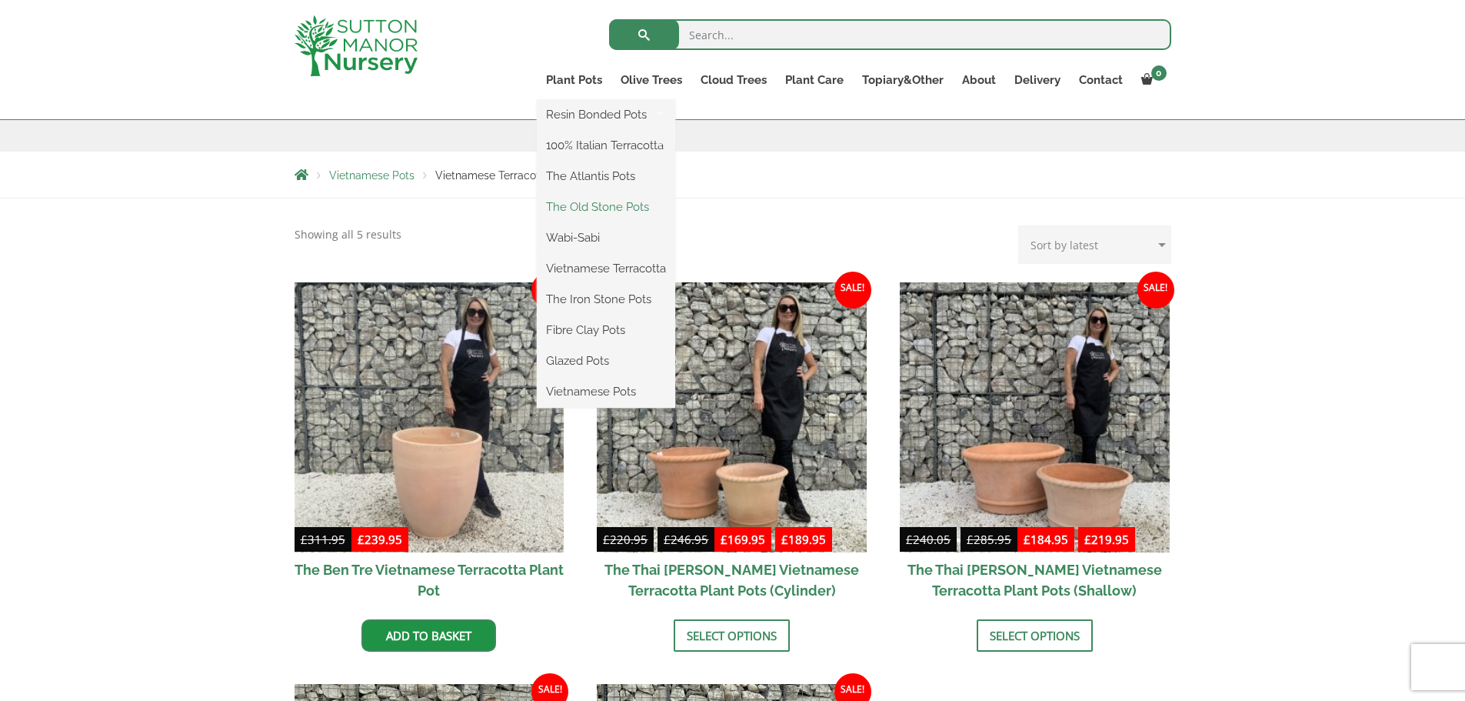
click at [591, 205] on link "The Old Stone Pots" at bounding box center [606, 206] width 138 height 23
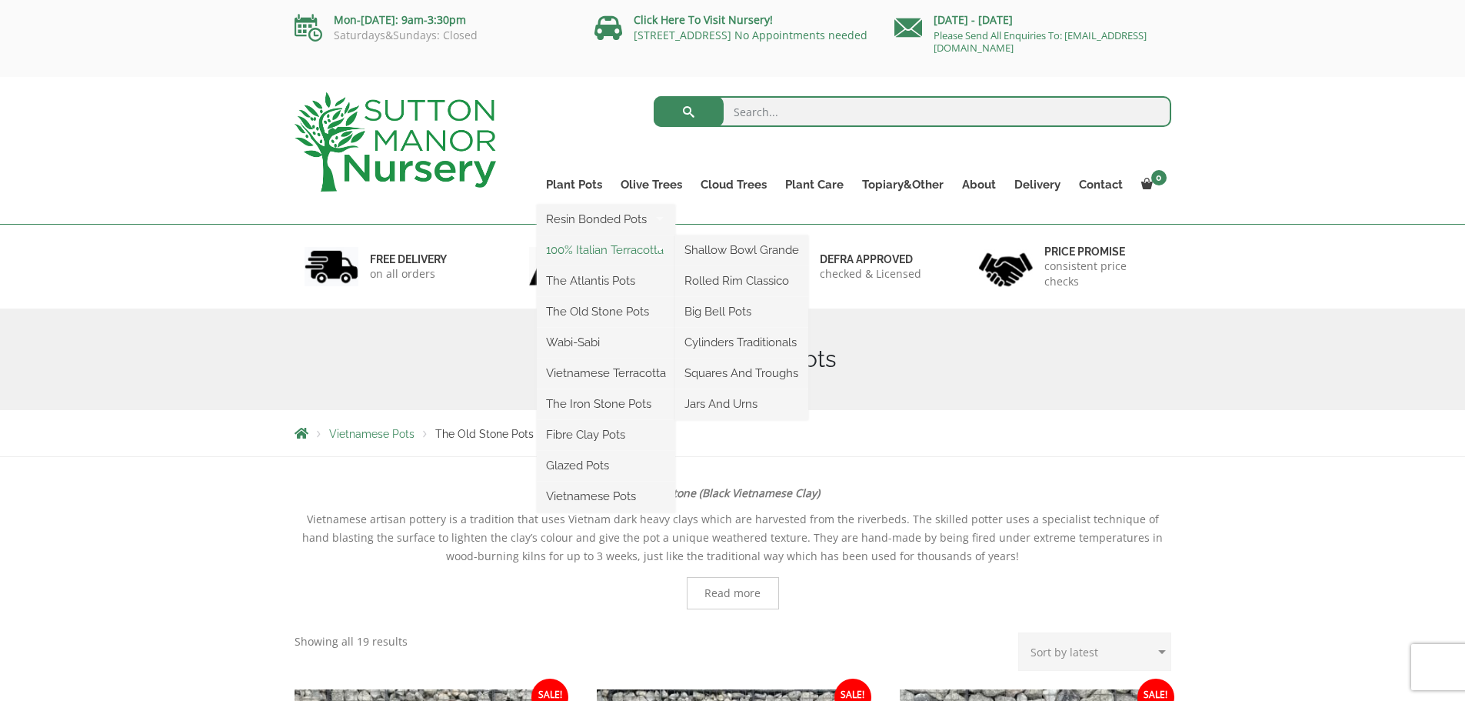
click at [600, 249] on link "100% Italian Terracotta" at bounding box center [606, 249] width 138 height 23
